Goal: Task Accomplishment & Management: Use online tool/utility

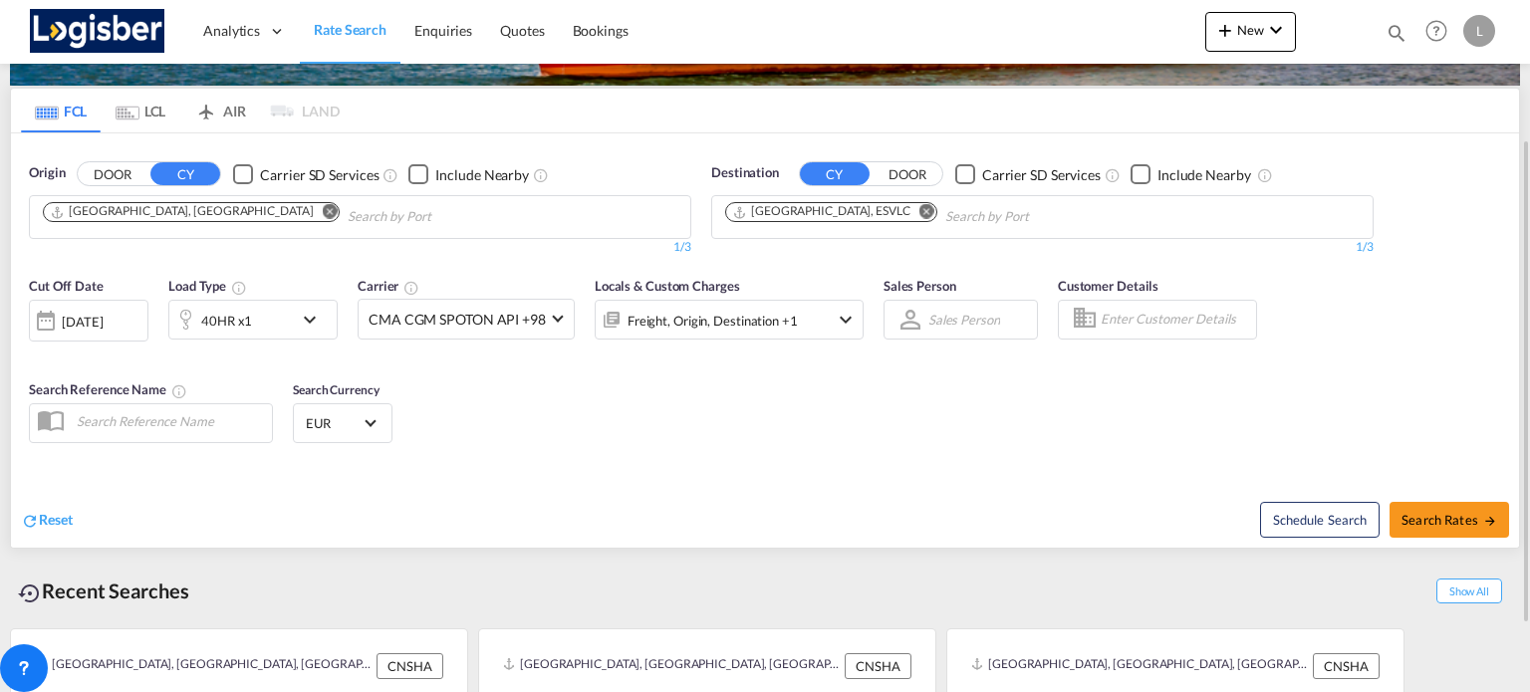
scroll to position [294, 0]
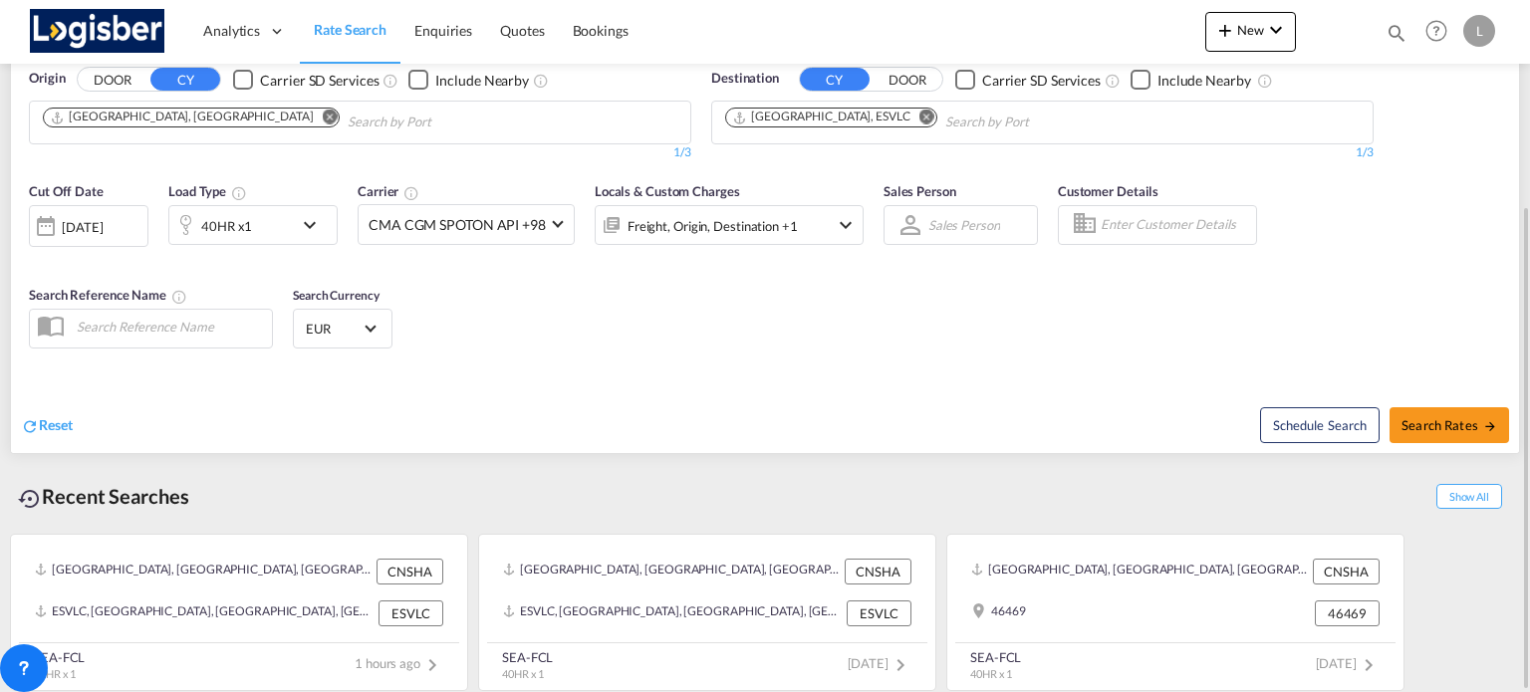
click at [103, 226] on div "[DATE]" at bounding box center [82, 227] width 41 height 18
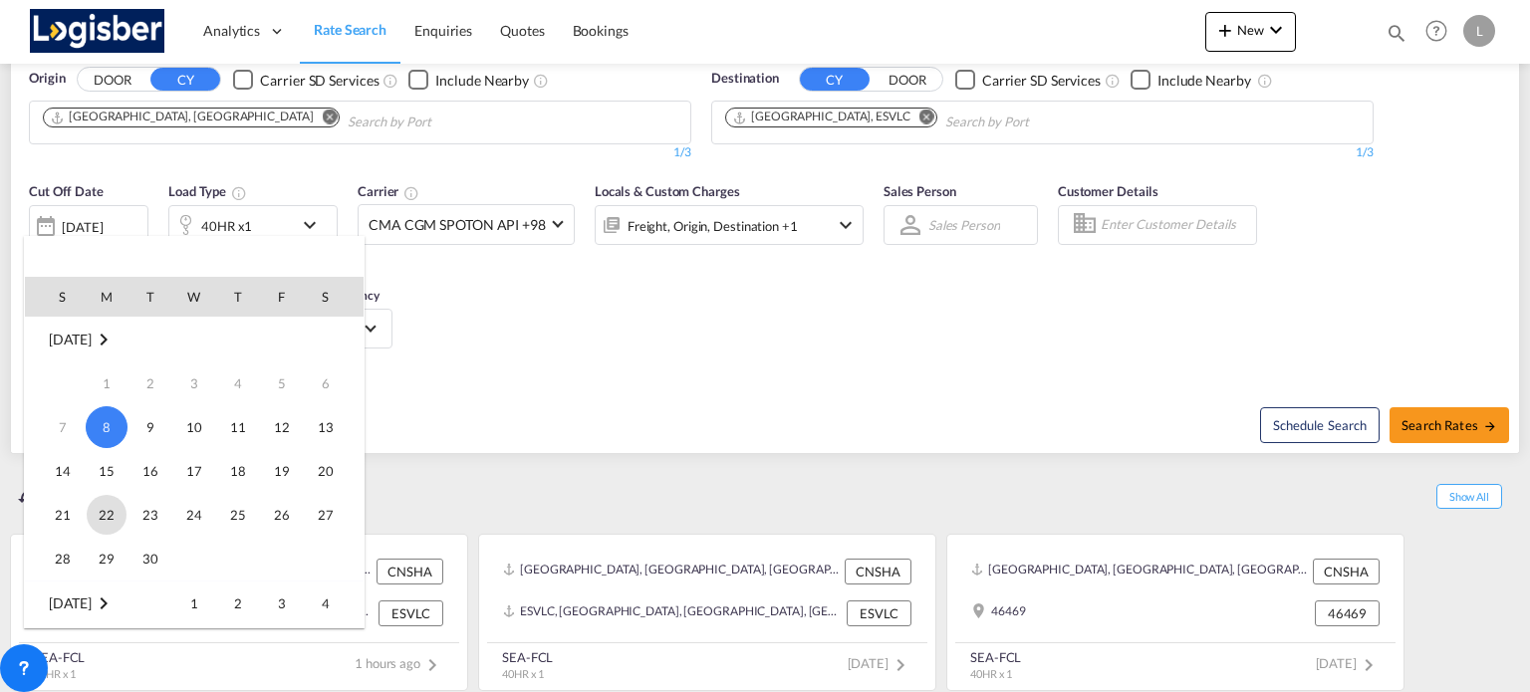
click at [107, 505] on span "22" at bounding box center [107, 515] width 40 height 40
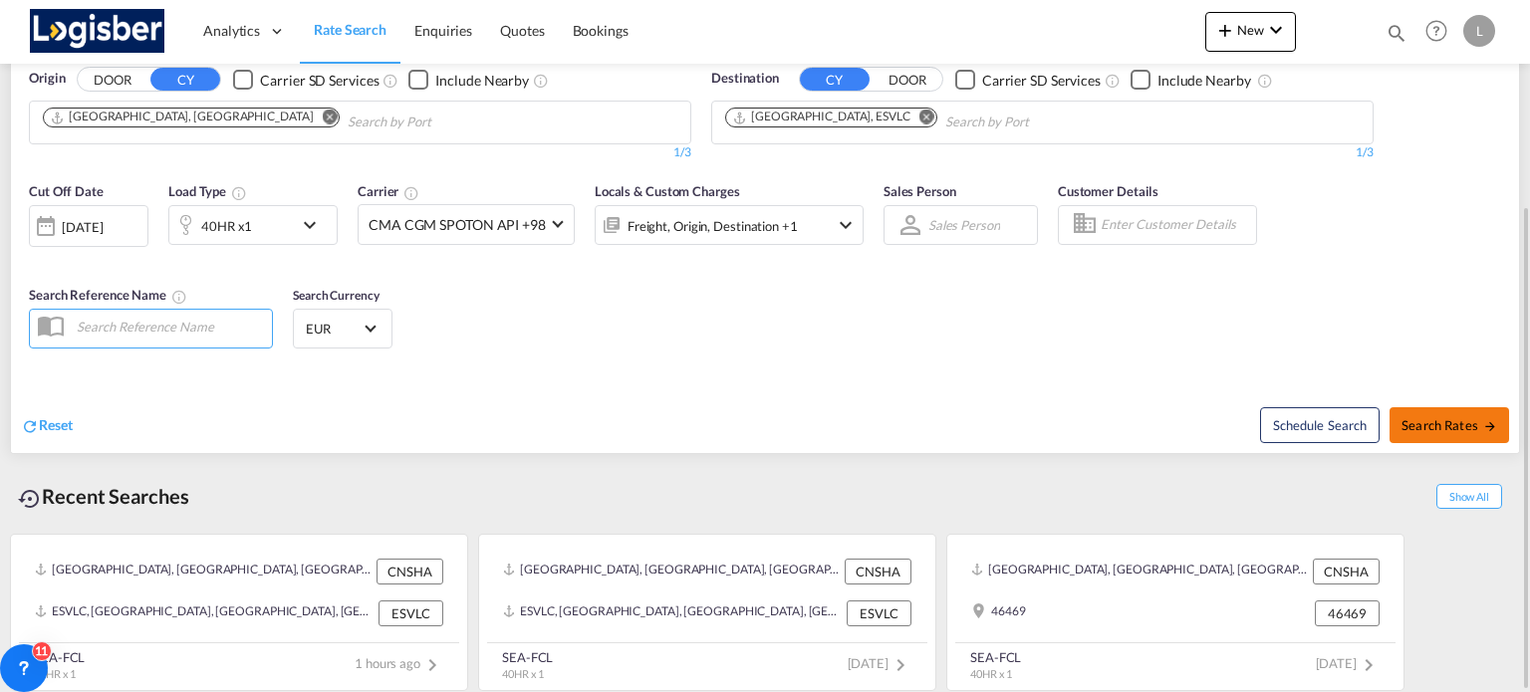
click at [1414, 417] on span "Search Rates" at bounding box center [1450, 425] width 96 height 16
type input "CNSHA to ESVLC / [DATE]"
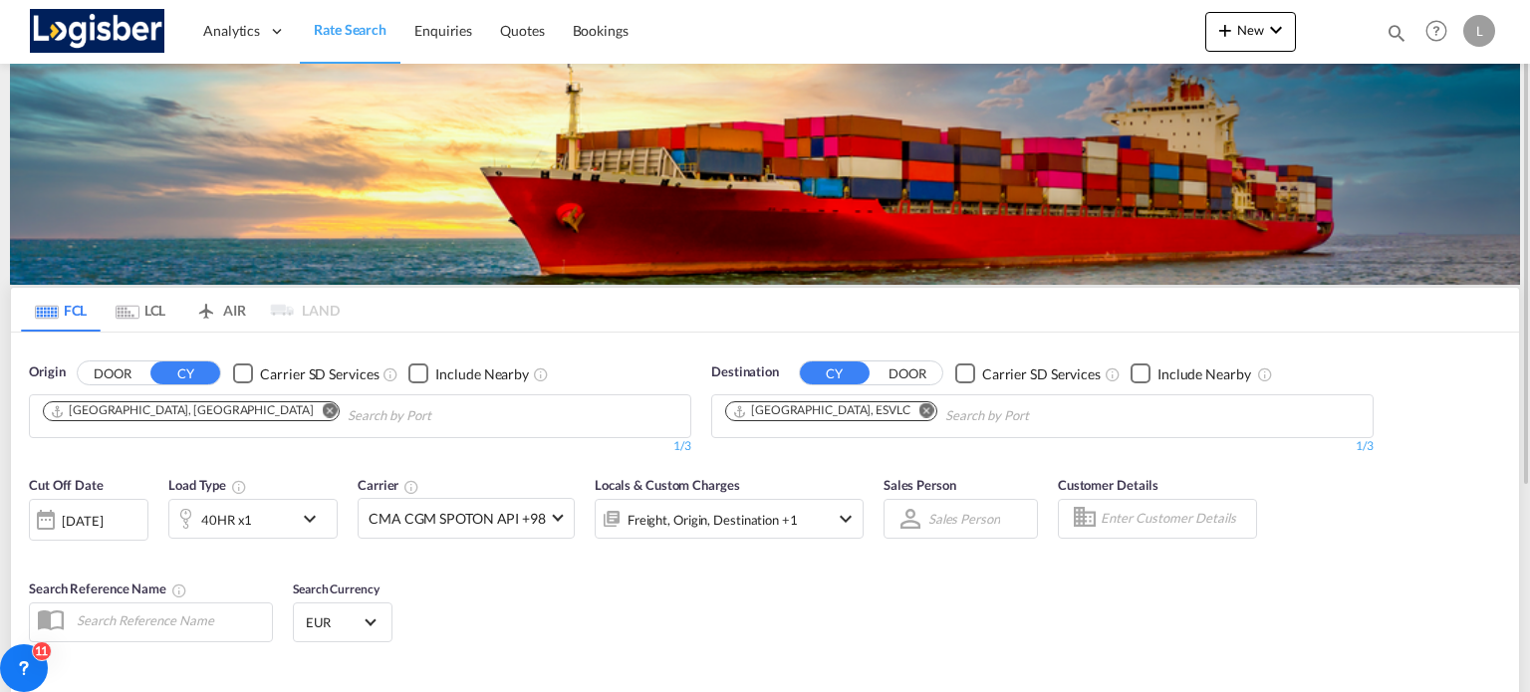
scroll to position [294, 0]
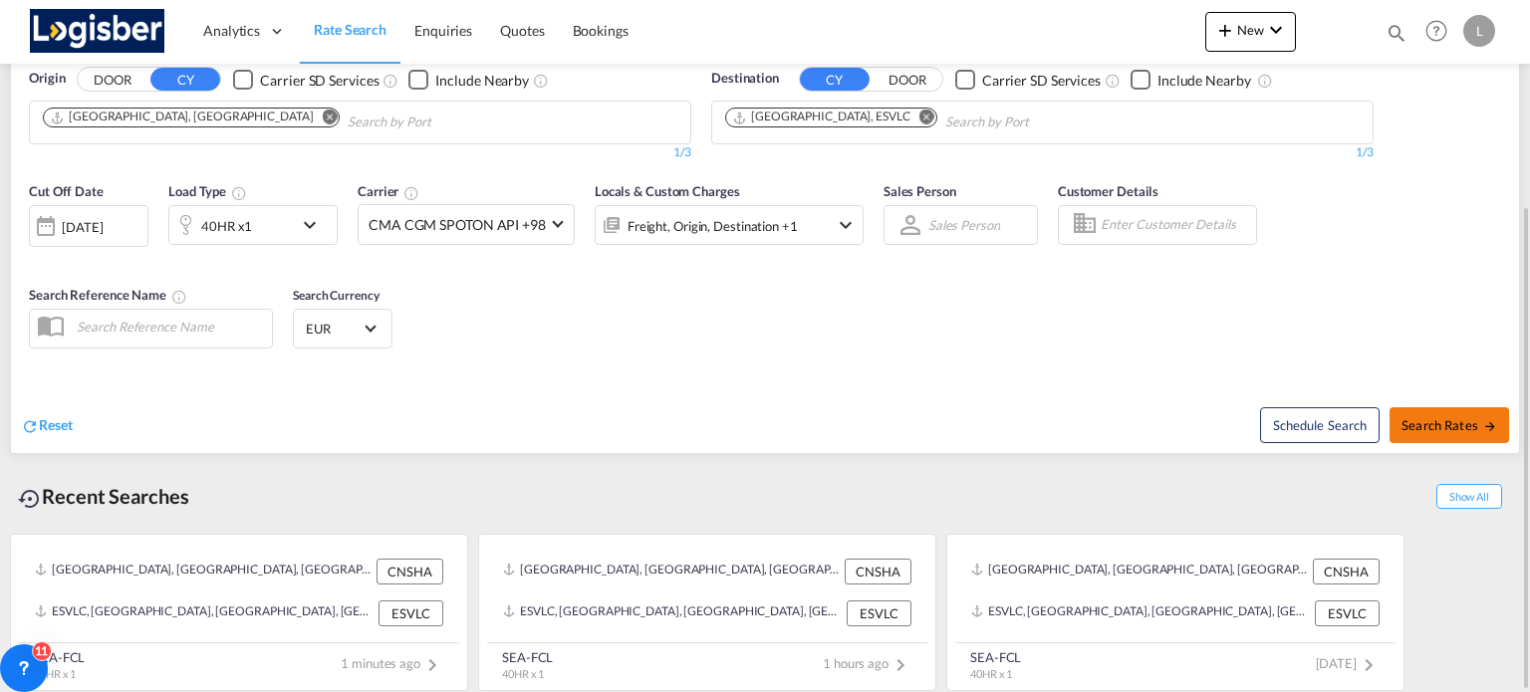
click at [1471, 419] on span "Search Rates" at bounding box center [1450, 425] width 96 height 16
type input "CNSHA to ESVLC / [DATE]"
